Goal: Task Accomplishment & Management: Use online tool/utility

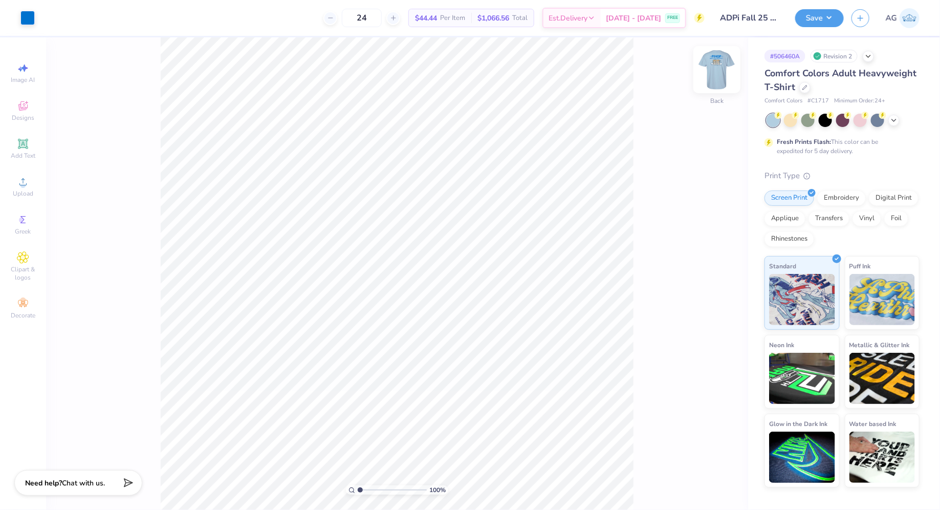
click at [721, 62] on img at bounding box center [716, 69] width 41 height 41
click at [365, 488] on input "range" at bounding box center [392, 489] width 69 height 9
click at [371, 486] on input "range" at bounding box center [392, 489] width 69 height 9
drag, startPoint x: 371, startPoint y: 490, endPoint x: 341, endPoint y: 484, distance: 30.1
type input "1"
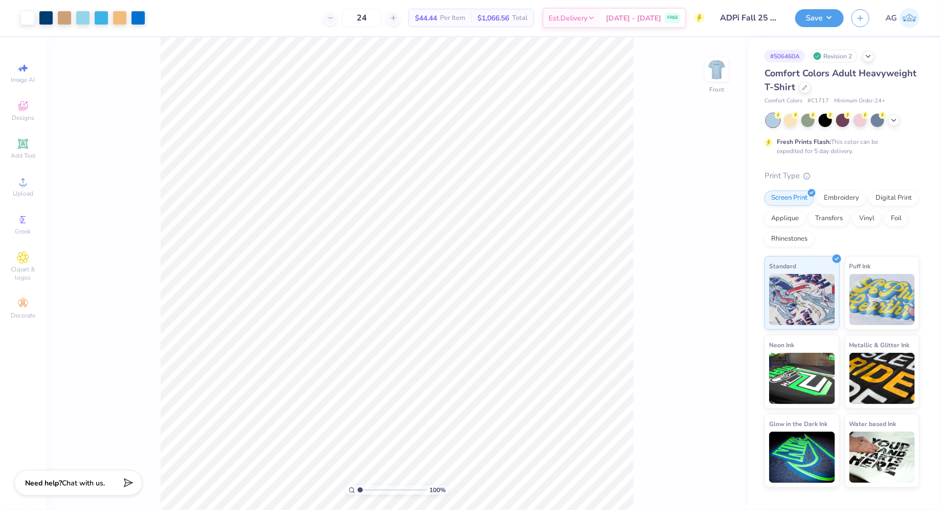
click at [358, 485] on input "range" at bounding box center [392, 489] width 69 height 9
type input "11.58"
type input "8.82"
click at [118, 119] on div "100 % Front W 11.58 11.58 " H 8.82 8.82 " Y 3.00 3.00 " Center Middle Top Bottom" at bounding box center [397, 273] width 702 height 472
click at [717, 63] on img at bounding box center [716, 69] width 41 height 41
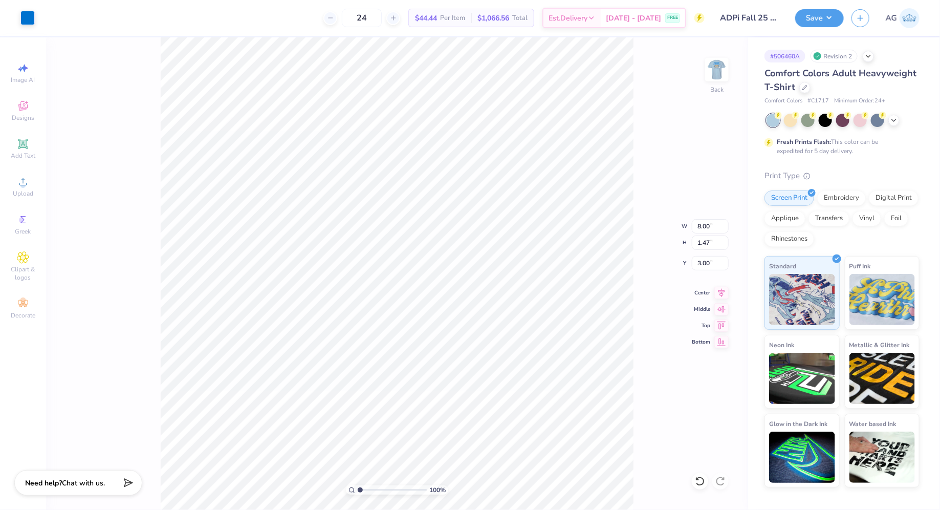
type input "8.70"
type input "1.60"
click at [118, 74] on div "100 % Back W 8.70 8.70 " H 1.60 1.60 " Y 3.00 3.00 " Center Middle Top Bottom" at bounding box center [397, 273] width 702 height 472
click at [716, 68] on img at bounding box center [716, 69] width 41 height 41
click at [152, 184] on div "100 % Front W 11.58 11.58 " H 8.82 8.82 " Y 3.00 3.00 " Center Middle Top Bottom" at bounding box center [397, 273] width 702 height 472
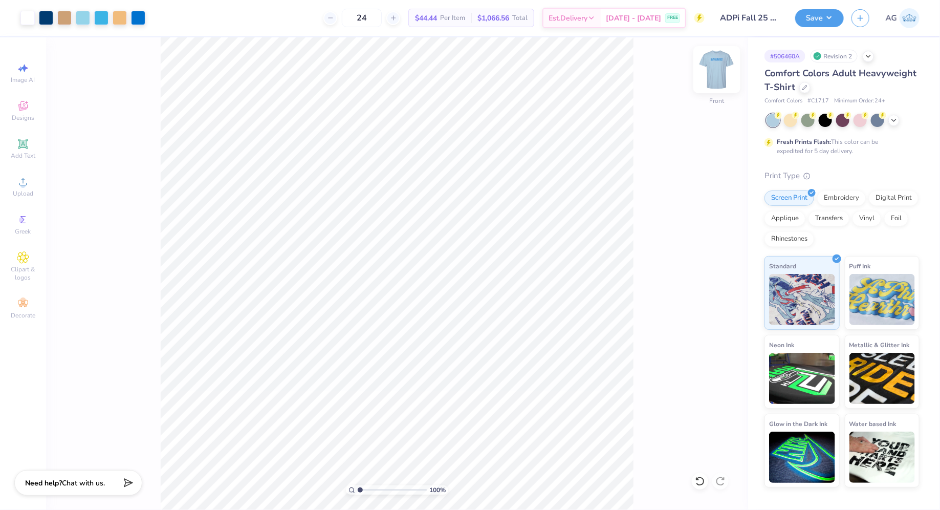
click at [709, 69] on img at bounding box center [716, 69] width 41 height 41
click at [810, 17] on button "Save" at bounding box center [819, 17] width 49 height 18
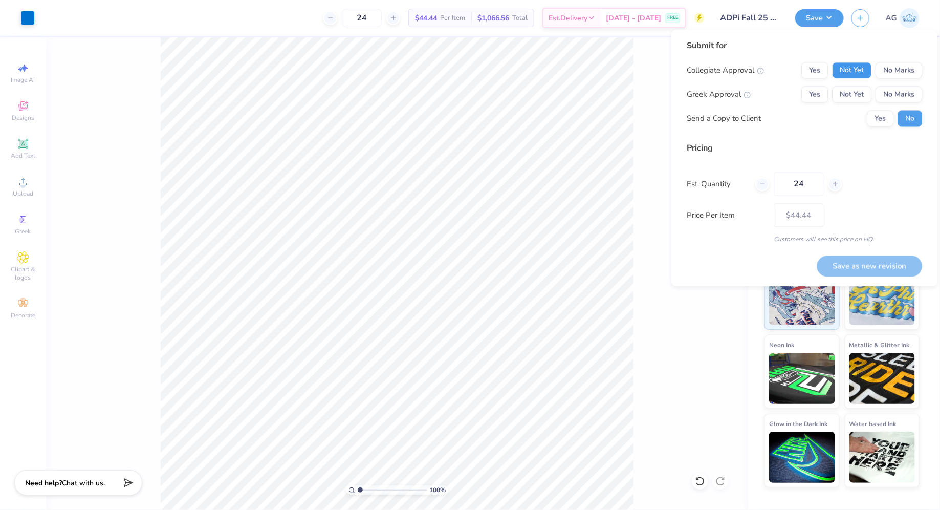
click at [858, 71] on button "Not Yet" at bounding box center [851, 70] width 39 height 16
click at [858, 94] on button "Not Yet" at bounding box center [851, 94] width 39 height 16
click at [889, 89] on button "No Marks" at bounding box center [899, 94] width 47 height 16
click at [879, 120] on button "Yes" at bounding box center [880, 119] width 27 height 16
click at [910, 122] on button "No" at bounding box center [910, 119] width 25 height 16
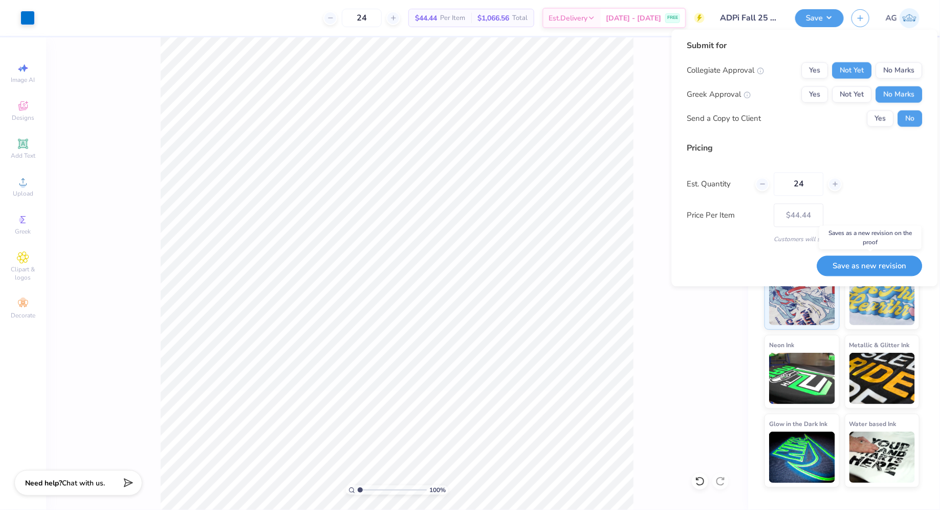
click at [874, 264] on button "Save as new revision" at bounding box center [869, 265] width 105 height 21
type input "$38.63"
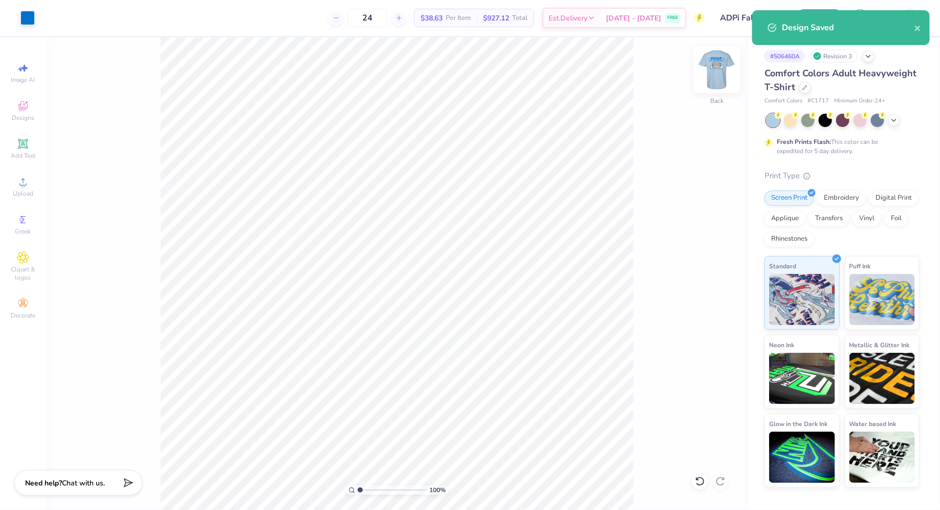
click at [712, 64] on img at bounding box center [716, 69] width 41 height 41
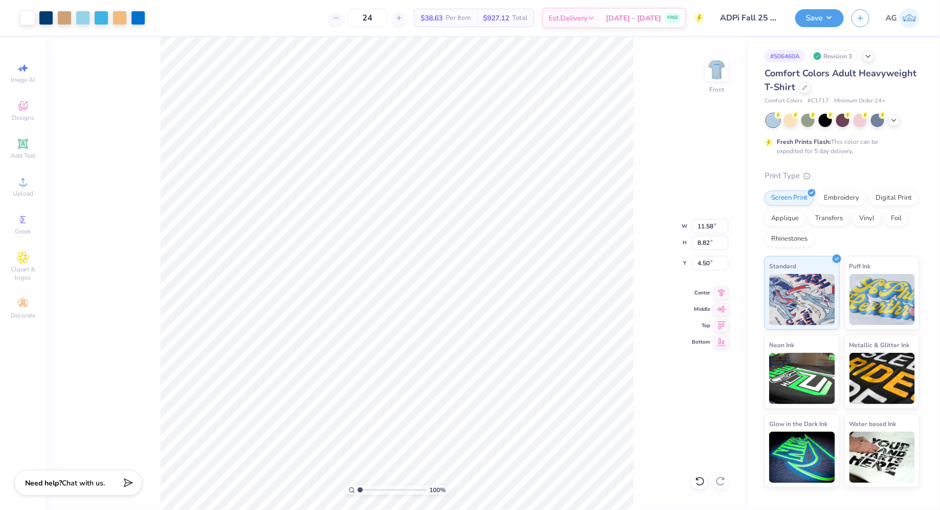
click at [119, 153] on div "100 % Front W 11.58 11.58 " H 8.82 8.82 " Y 4.50 4.50 " Center Middle Top Bottom" at bounding box center [397, 273] width 702 height 472
click at [713, 75] on img at bounding box center [716, 69] width 41 height 41
type input "10.84"
type input "1.99"
type input "11.61"
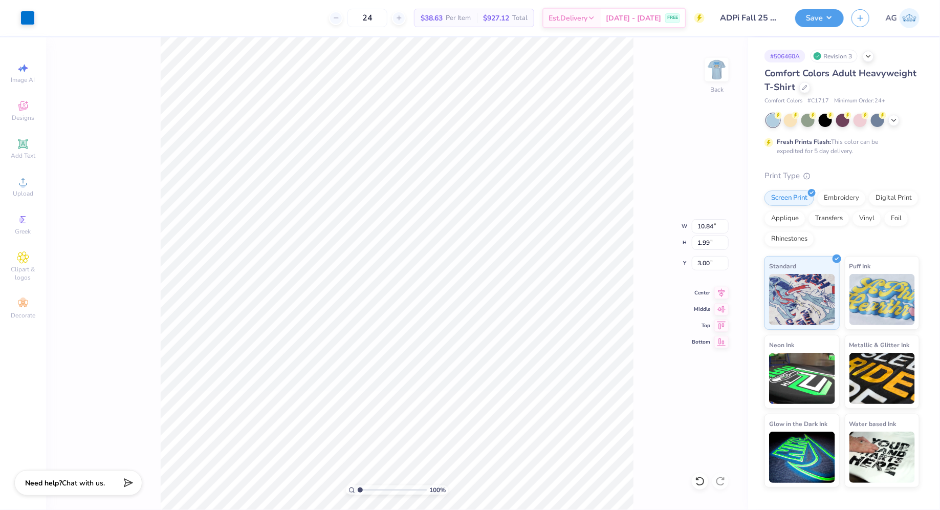
type input "2.13"
click at [820, 16] on button "Save" at bounding box center [819, 17] width 49 height 18
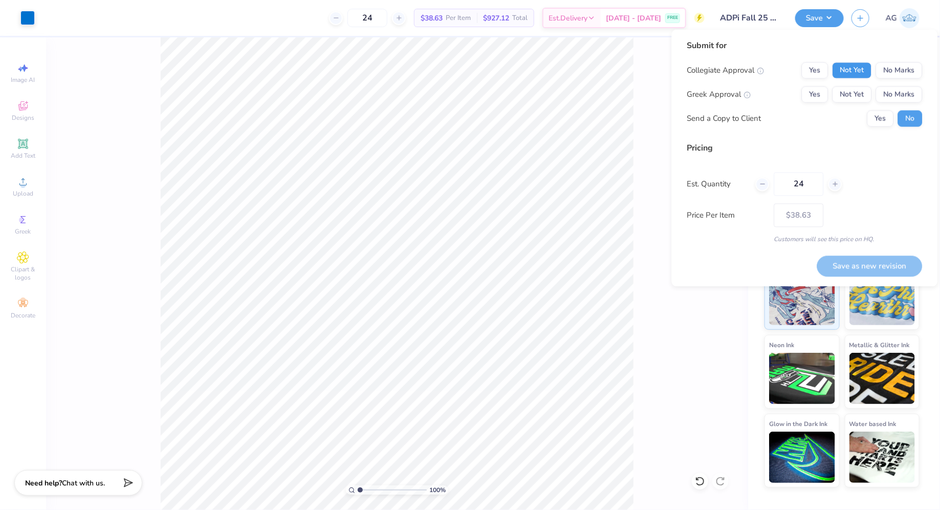
click at [857, 69] on button "Not Yet" at bounding box center [851, 70] width 39 height 16
click at [889, 95] on button "No Marks" at bounding box center [899, 94] width 47 height 16
click at [858, 265] on button "Save as new revision" at bounding box center [869, 265] width 105 height 21
type input "$38.63"
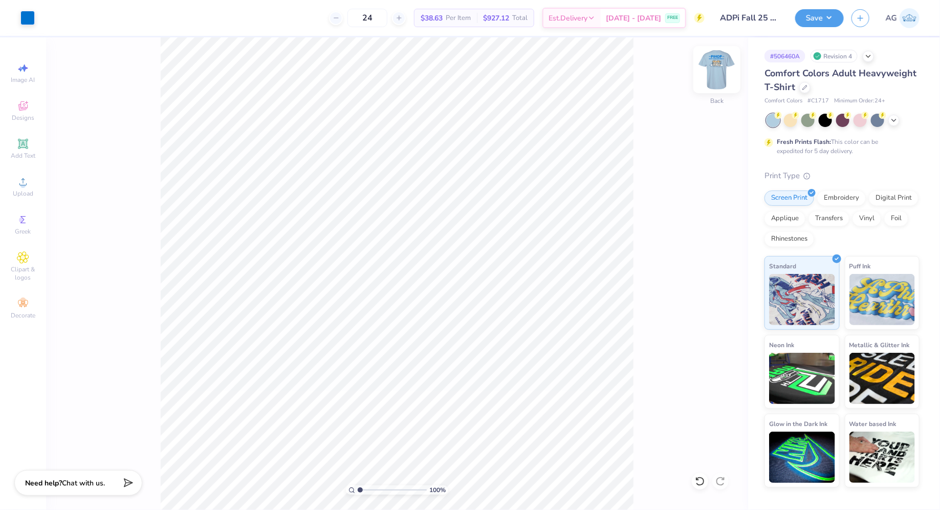
click at [717, 66] on img at bounding box center [716, 69] width 41 height 41
click at [720, 67] on img at bounding box center [716, 69] width 41 height 41
type input "6.38"
type input "1.17"
type input "4.38"
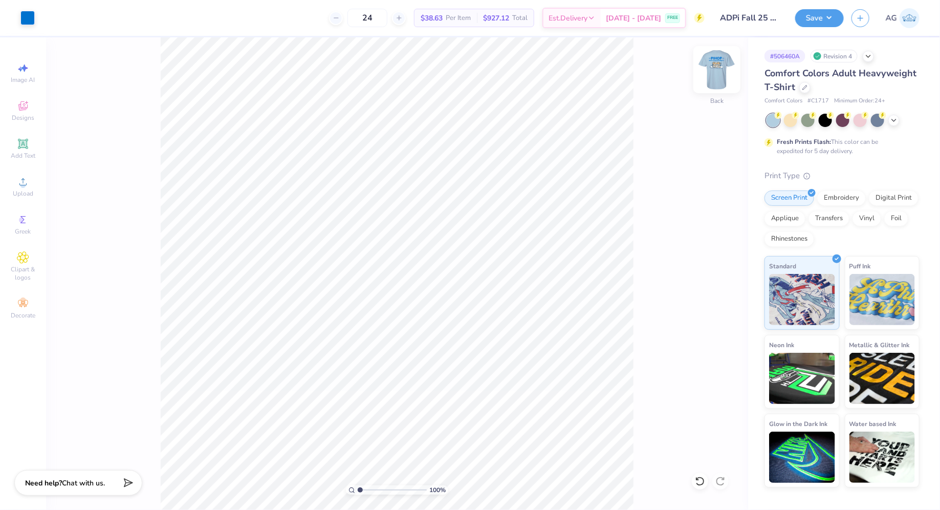
click at [711, 66] on img at bounding box center [716, 69] width 41 height 41
click at [712, 63] on img at bounding box center [716, 69] width 41 height 41
click at [717, 69] on img at bounding box center [716, 69] width 41 height 41
type input "5.39"
type input "0.99"
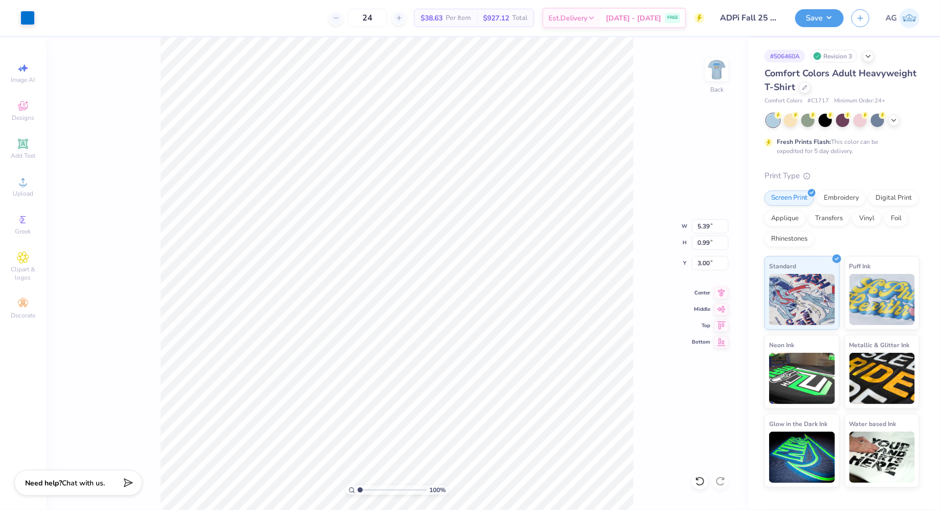
type input "3.98"
click at [154, 91] on div "100 % Back W 5.39 5.39 " H 0.99 0.99 " Y 3.98 3.98 " Center Middle Top Bottom" at bounding box center [397, 273] width 702 height 472
type input "4.02"
type input "3.00"
click at [150, 54] on div "100 % Back W 5.39 5.39 " H 0.99 0.99 " Y 3.00 3.00 " Center Middle Top Bottom" at bounding box center [397, 273] width 702 height 472
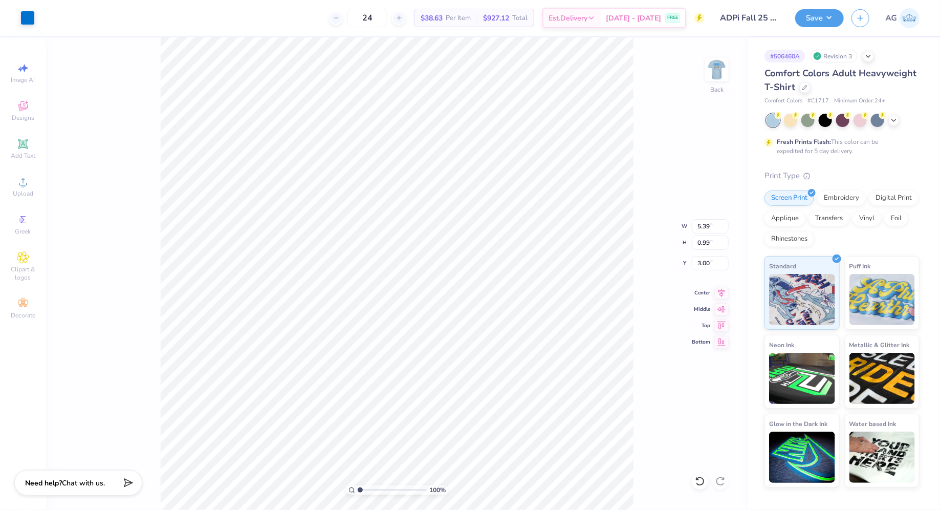
type input "4.53"
type input "4.11"
type input "4.10"
click at [122, 101] on div "100 % Back W 5.39 5.39 " H 0.99 0.99 " Y 4.10 4.10 " Center Middle Top Bottom" at bounding box center [397, 273] width 702 height 472
click at [807, 17] on button "Save" at bounding box center [819, 17] width 49 height 18
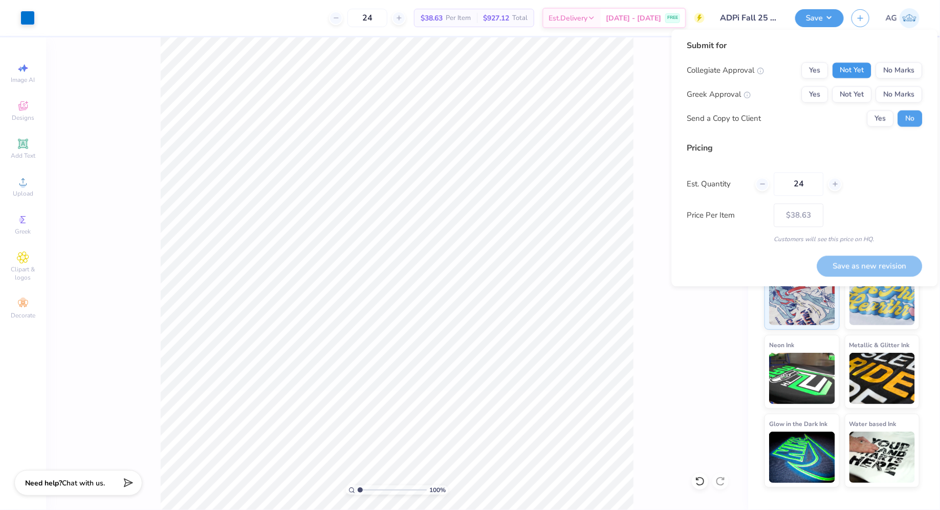
click at [847, 68] on button "Not Yet" at bounding box center [851, 70] width 39 height 16
click at [898, 96] on button "No Marks" at bounding box center [899, 94] width 47 height 16
click at [854, 265] on button "Save as new revision" at bounding box center [869, 265] width 105 height 21
type input "$38.63"
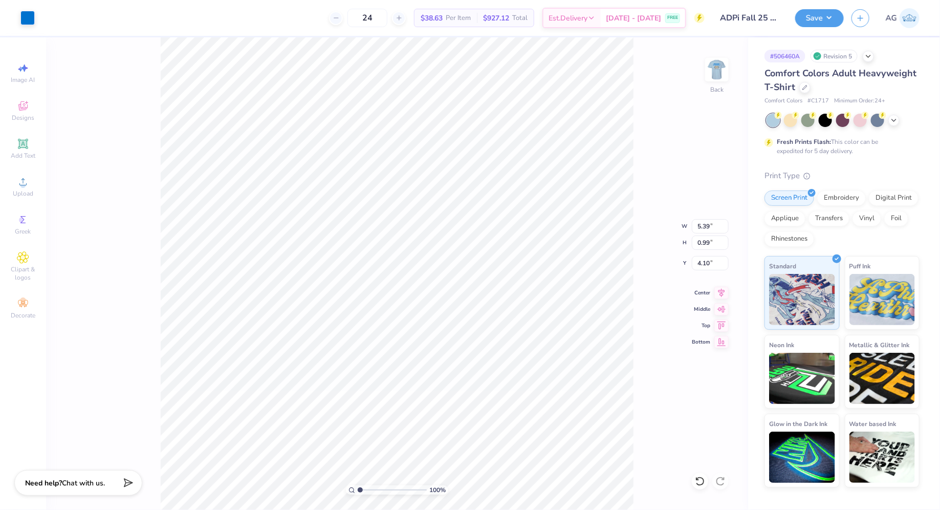
type input "4.59"
type input "0.84"
type input "4.15"
click at [123, 55] on div "100 % Back W 4.59 4.59 " H 0.84 0.84 " Y 4.15 4.15 " Center Middle Top Bottom" at bounding box center [397, 273] width 702 height 472
type input "5.11"
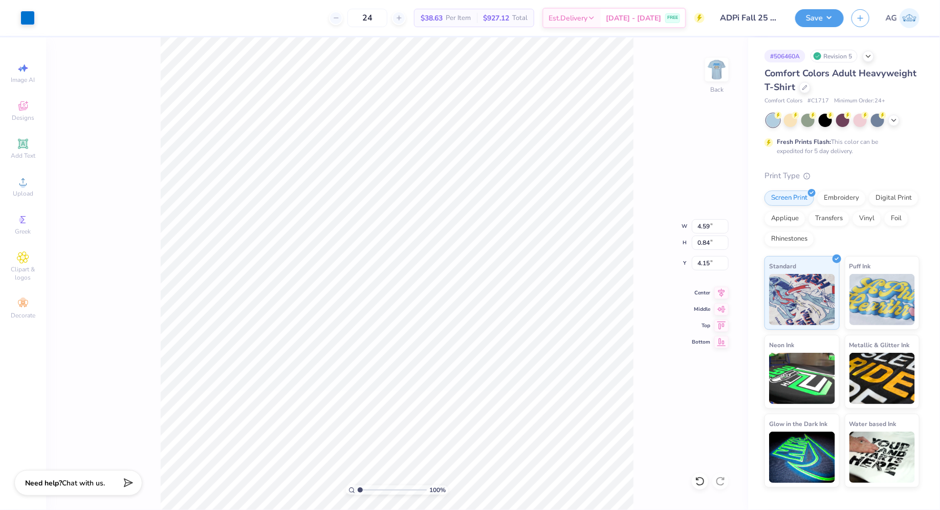
type input "0.94"
type input "4.27"
click at [105, 113] on div "100 % Back W 5.11 5.11 " H 0.94 0.94 " Y 4.27 4.27 " Center Middle Top Bottom" at bounding box center [397, 273] width 702 height 472
type input "3.00"
type input "3.96"
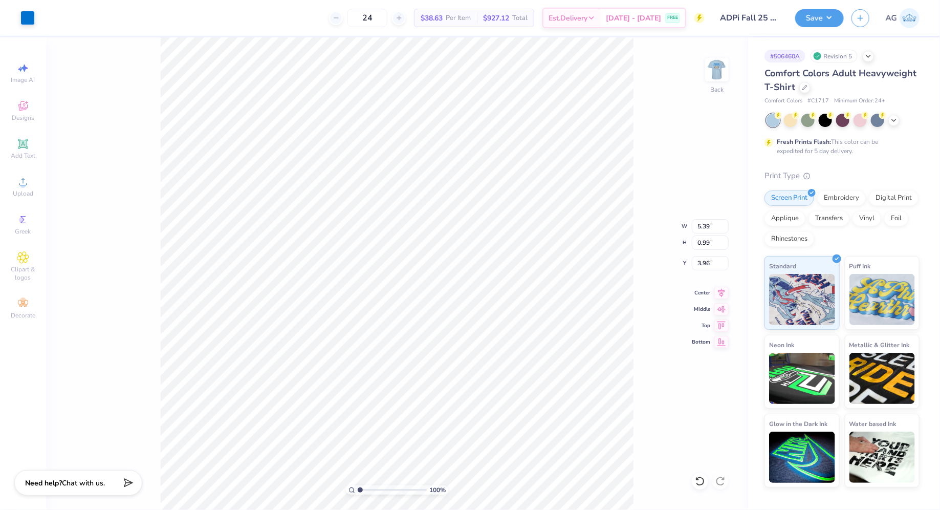
type input "3.88"
click at [816, 15] on button "Save" at bounding box center [819, 17] width 49 height 18
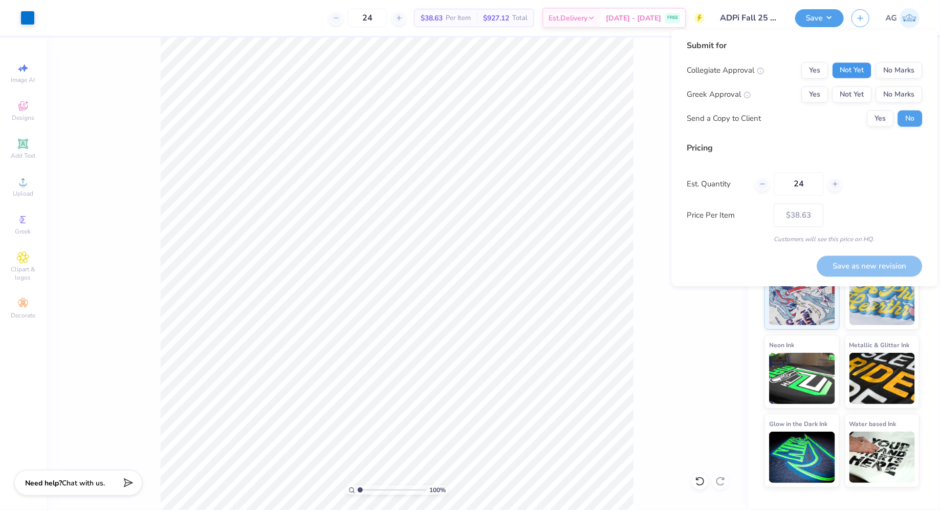
click at [850, 71] on button "Not Yet" at bounding box center [851, 70] width 39 height 16
click at [891, 93] on button "No Marks" at bounding box center [899, 94] width 47 height 16
click at [859, 264] on button "Save as new revision" at bounding box center [869, 265] width 105 height 21
type input "$38.63"
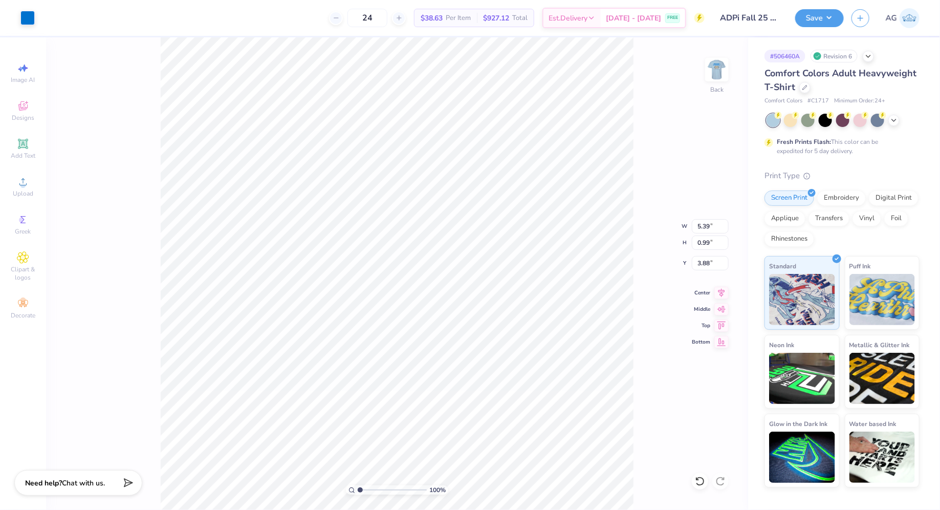
type input "4.75"
type input "0.87"
click at [76, 69] on div "100 % Back W 4.75 4.75 " H 0.87 0.87 " Y 4.08 4.08 " Center Middle Top Bottom" at bounding box center [397, 273] width 702 height 472
type input "5.01"
type input "0.92"
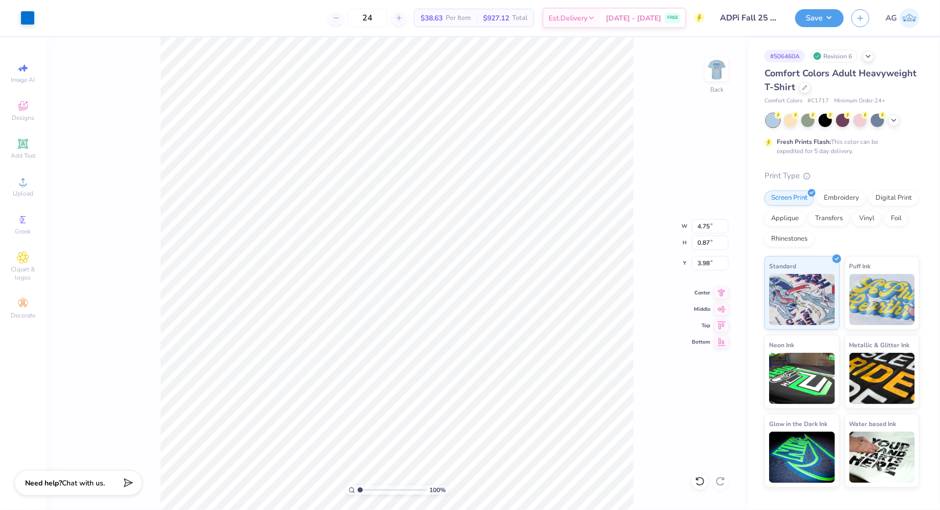
type input "4.08"
click at [814, 18] on button "Save" at bounding box center [819, 17] width 49 height 18
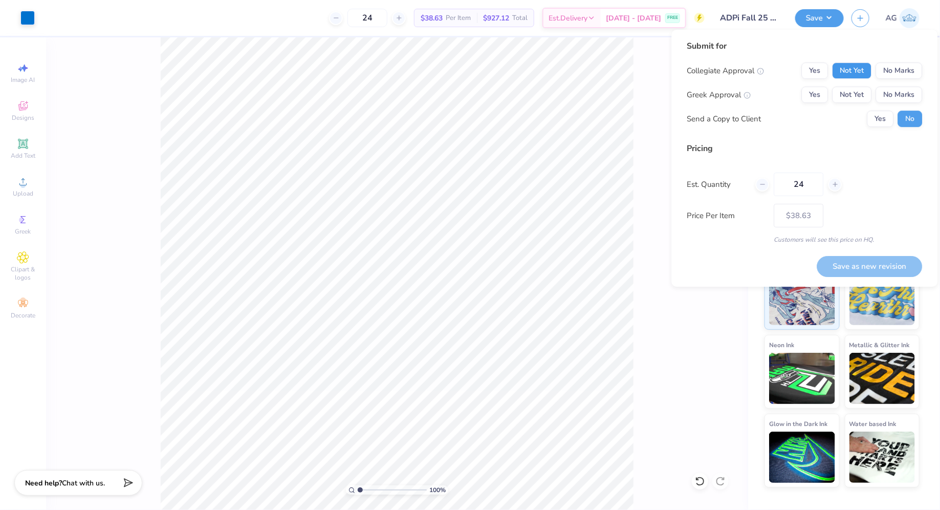
click at [849, 69] on button "Not Yet" at bounding box center [851, 70] width 39 height 16
click at [896, 101] on button "No Marks" at bounding box center [899, 94] width 47 height 16
click at [871, 262] on button "Save as new revision" at bounding box center [869, 266] width 105 height 21
type input "$38.63"
